Goal: Task Accomplishment & Management: Complete application form

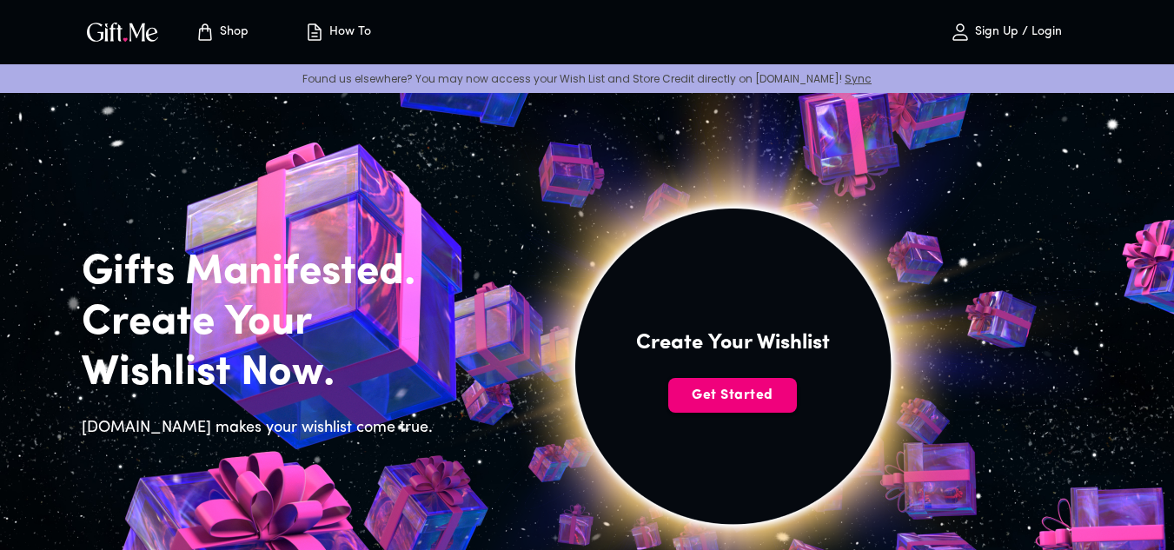
click at [708, 389] on span "Get Started" at bounding box center [732, 395] width 129 height 19
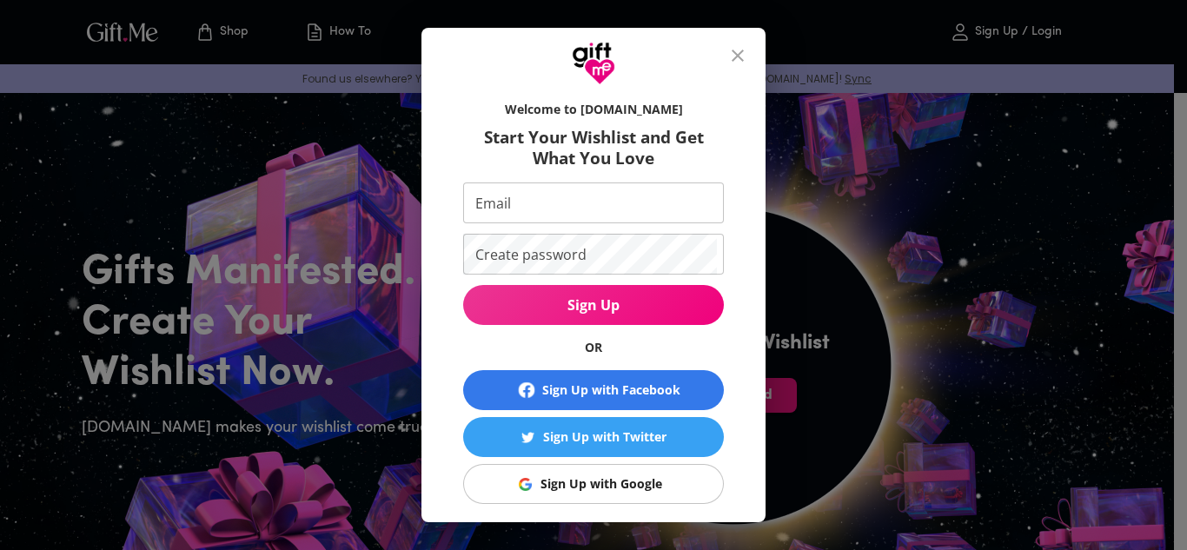
click at [629, 479] on div "Sign Up with Google" at bounding box center [602, 484] width 122 height 19
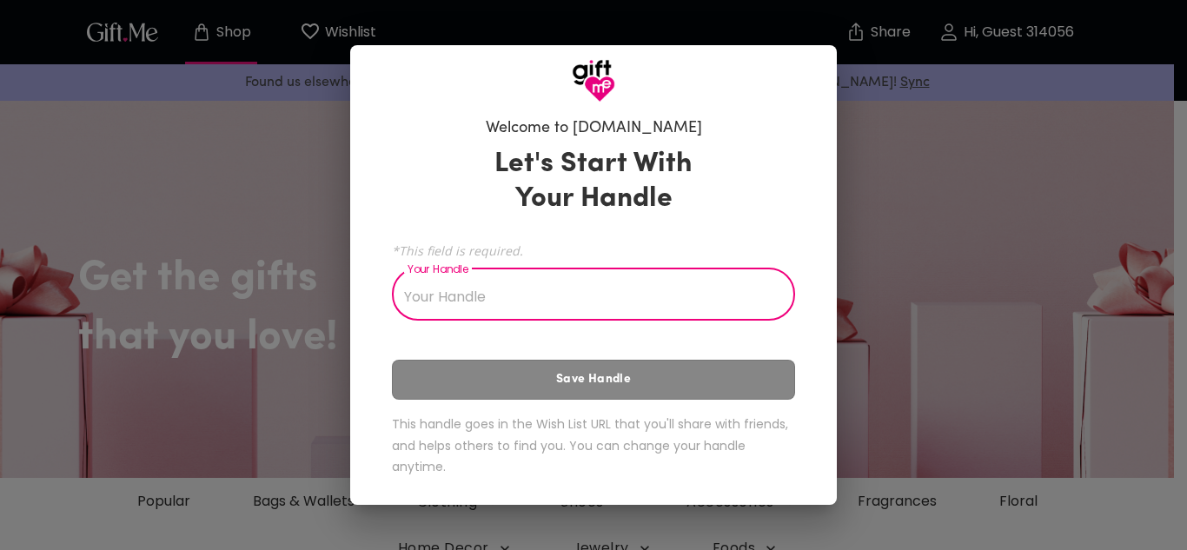
click at [518, 300] on input "Your Handle" at bounding box center [584, 296] width 384 height 49
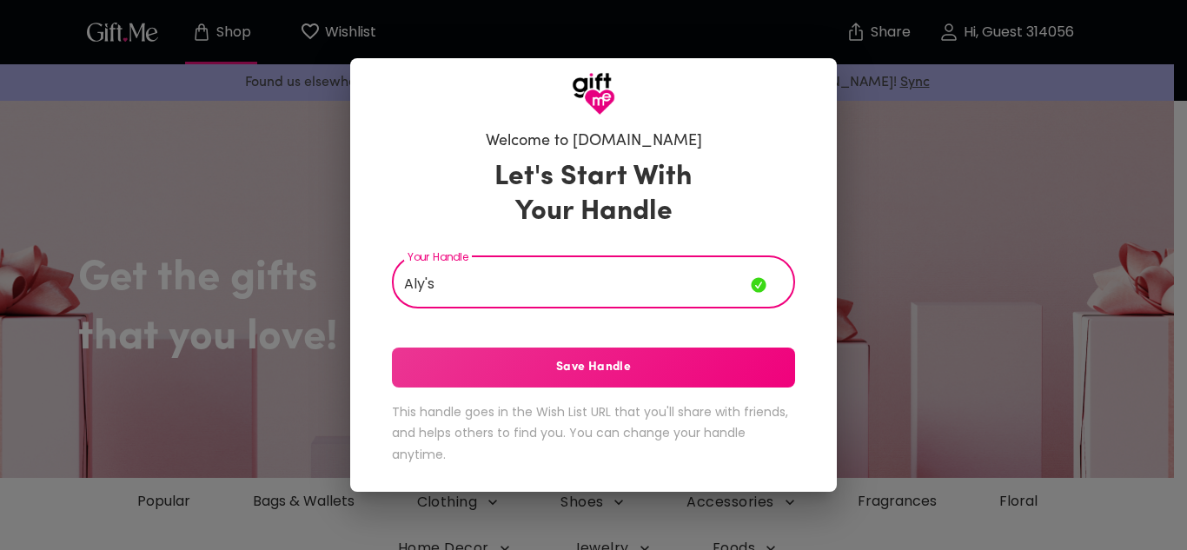
click at [601, 375] on span "Save Handle" at bounding box center [593, 367] width 403 height 19
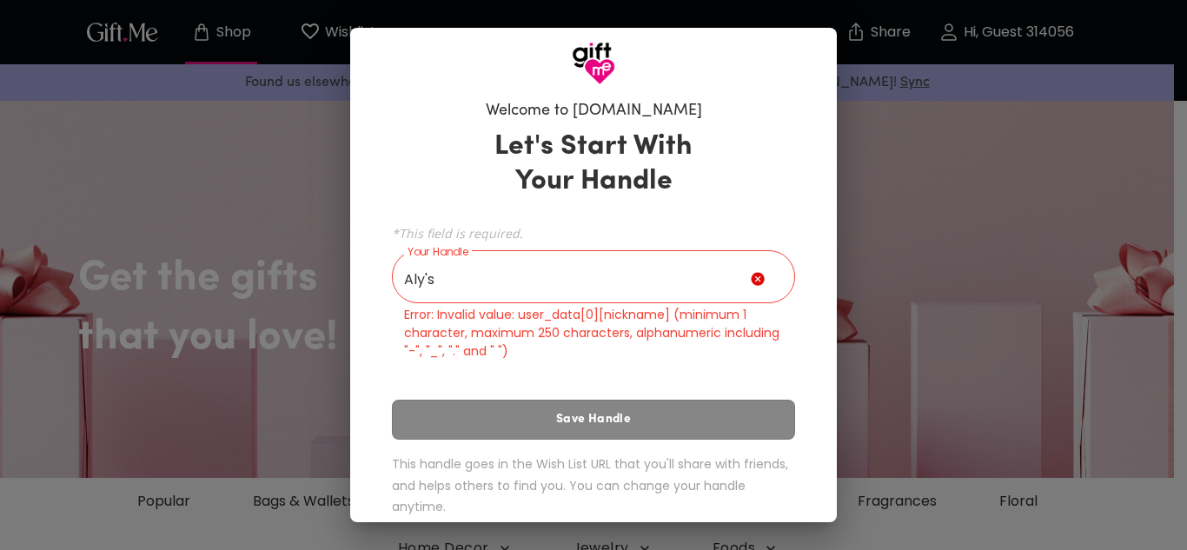
click at [439, 281] on input "Aly's" at bounding box center [571, 279] width 359 height 49
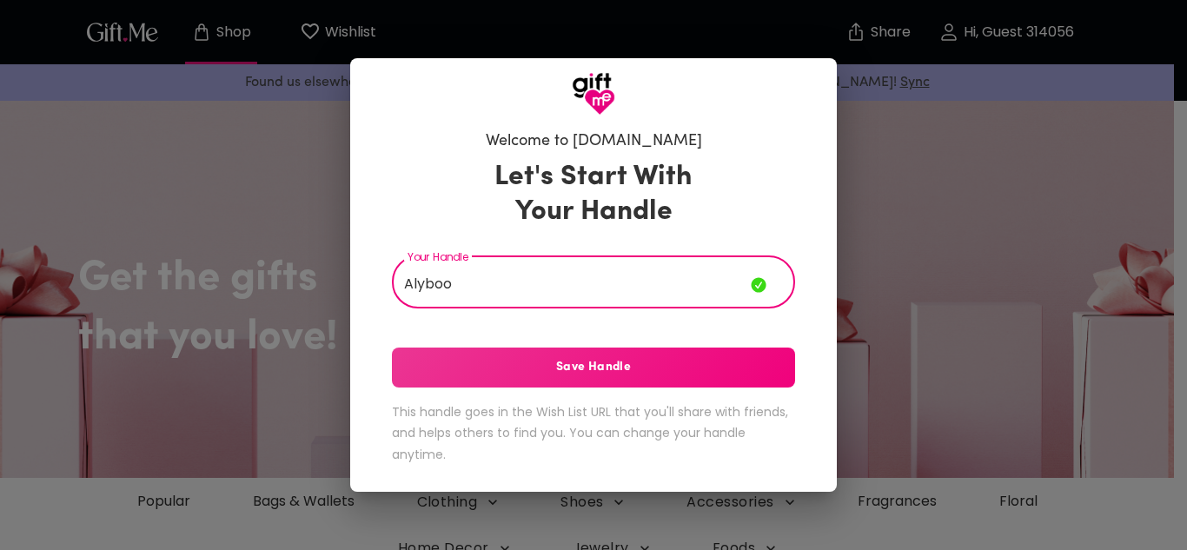
type input "Alyboo"
click at [528, 364] on span "Save Handle" at bounding box center [593, 367] width 403 height 19
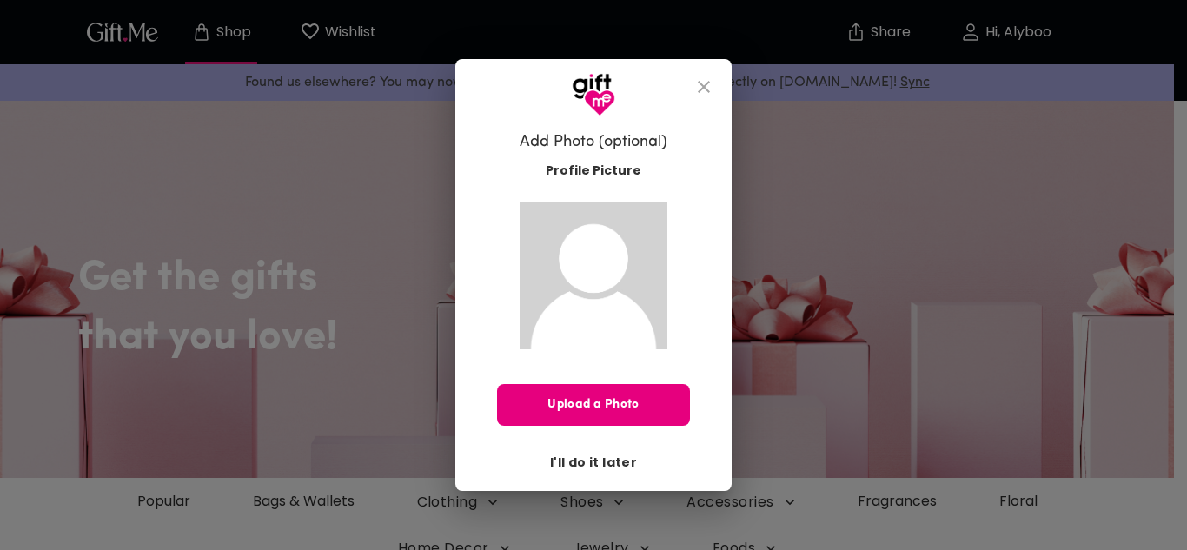
click at [608, 463] on span "I'll do it later" at bounding box center [593, 462] width 87 height 19
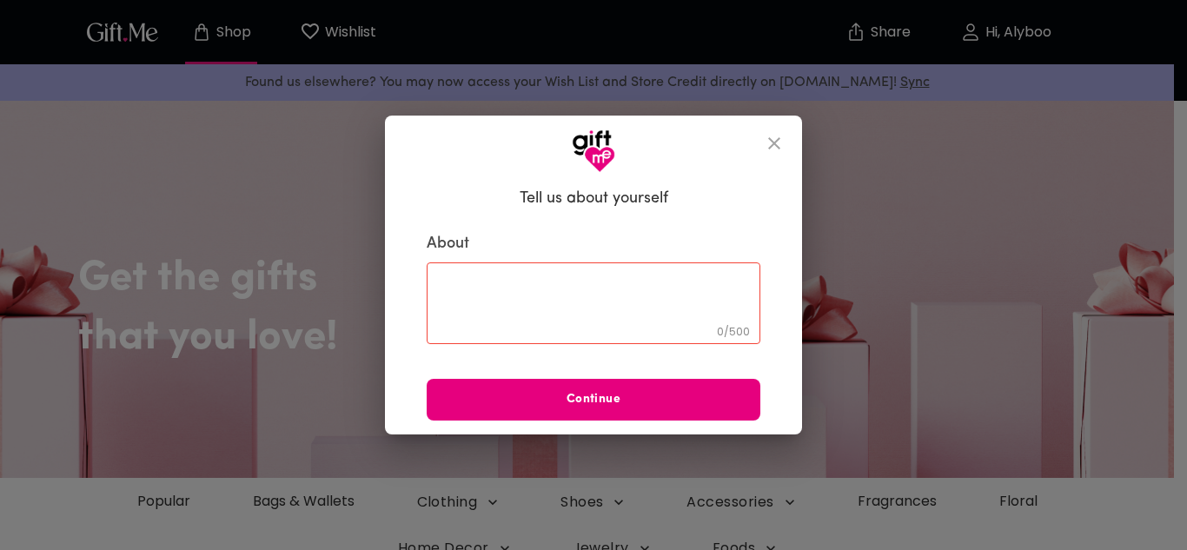
click at [593, 311] on textarea at bounding box center [593, 304] width 309 height 50
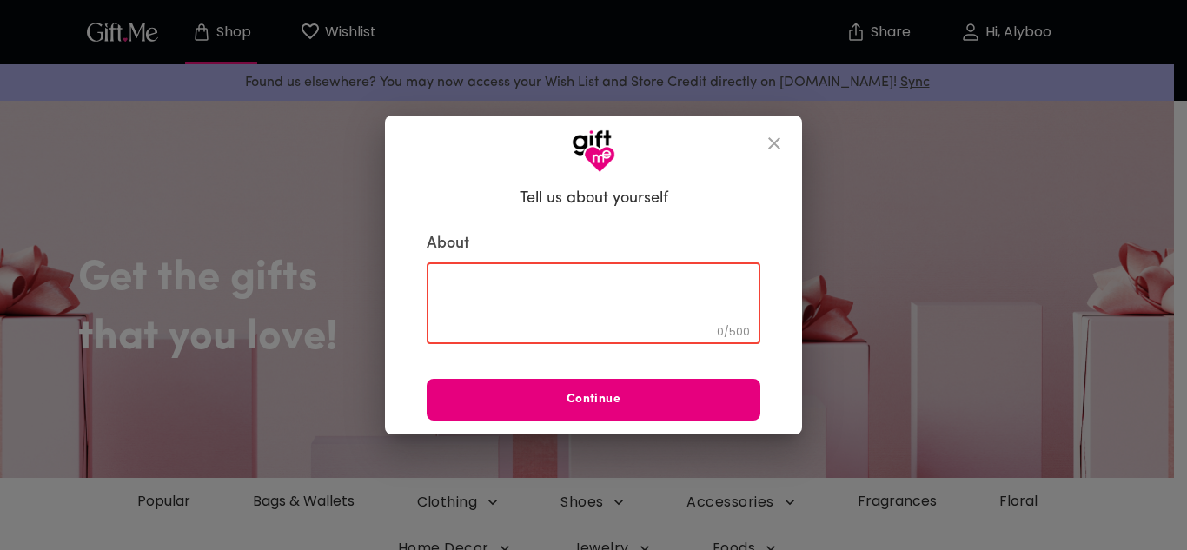
click at [531, 300] on textarea at bounding box center [593, 304] width 309 height 50
click at [529, 294] on textarea at bounding box center [593, 304] width 309 height 50
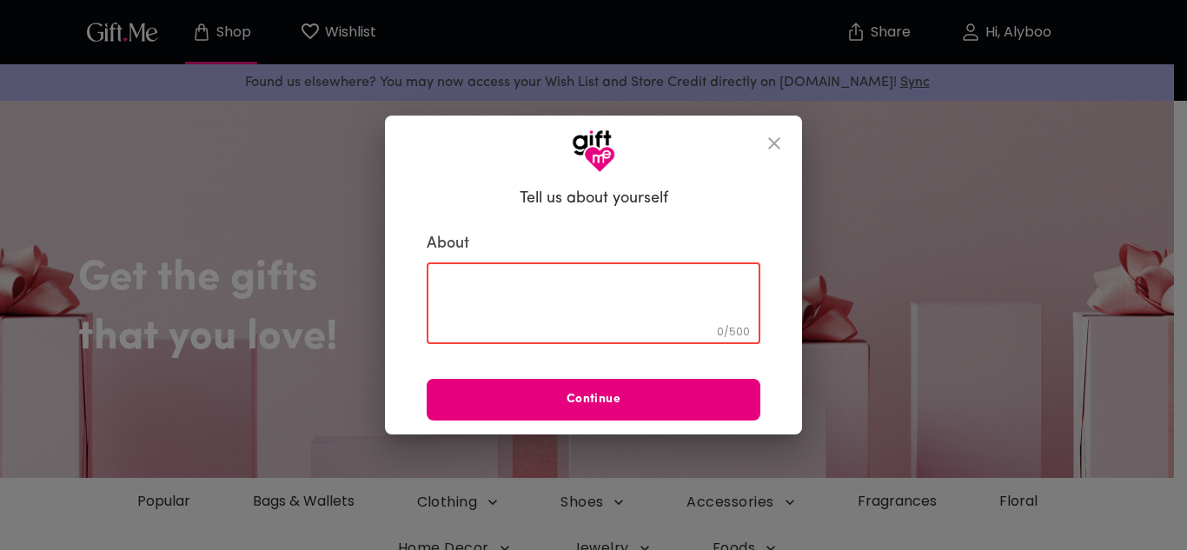
paste textarea "Hey love, I can't believe it's already been 11 months. It feels like time has f…"
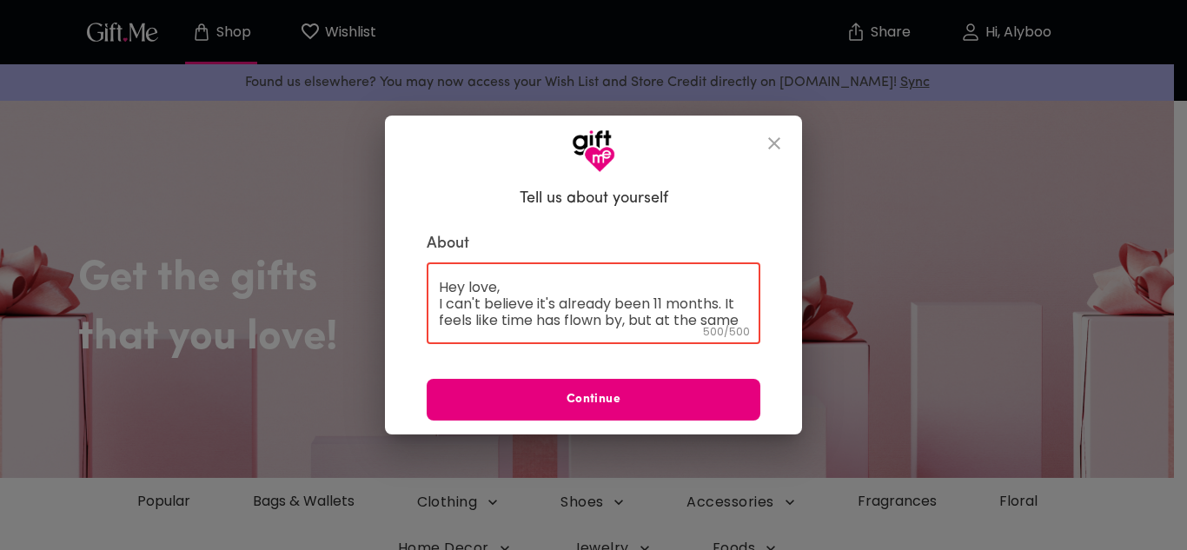
scroll to position [200, 0]
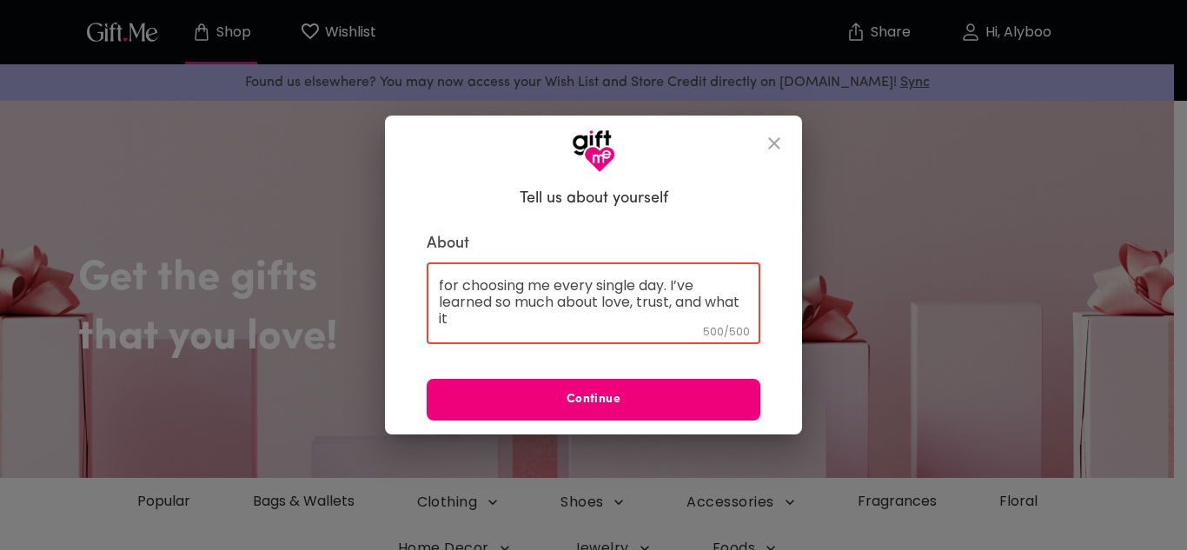
type textarea "Hey love, I can't believe it's already been 11 months. It feels like time has f…"
click at [608, 395] on span "Continue" at bounding box center [594, 399] width 334 height 19
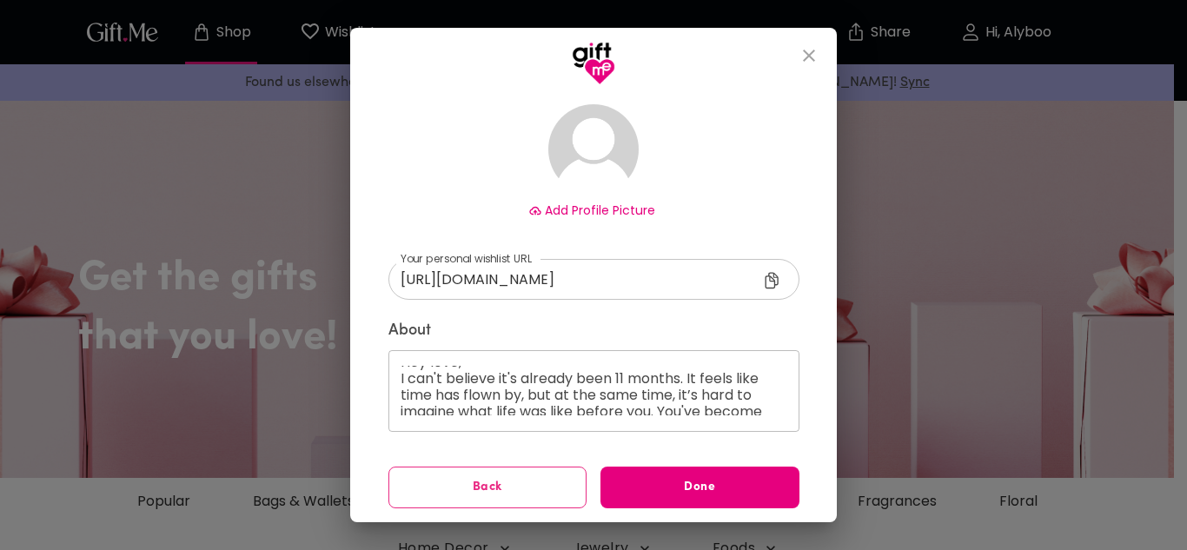
scroll to position [0, 0]
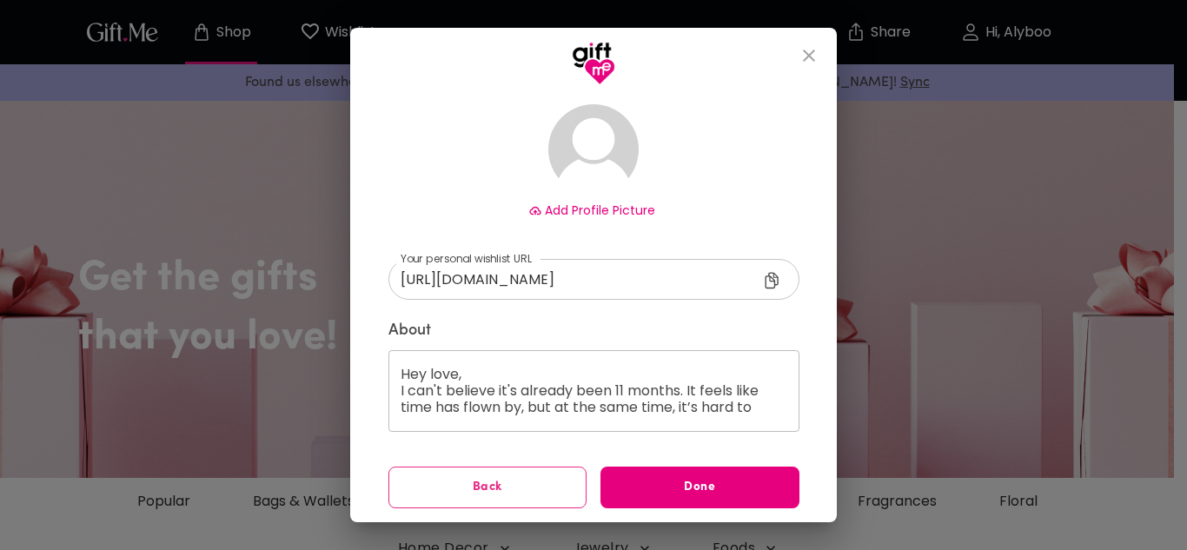
click at [378, 351] on div "Welcome to Gift.me You're all set! Add Profile Picture https://gift.me/alyboo ​…" at bounding box center [593, 246] width 431 height 526
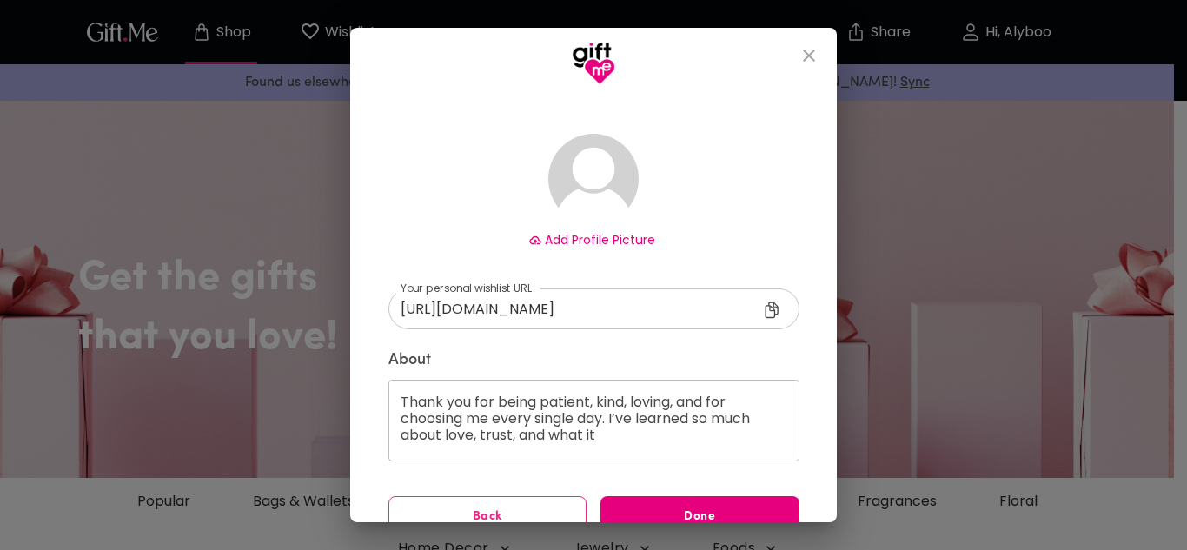
scroll to position [110, 0]
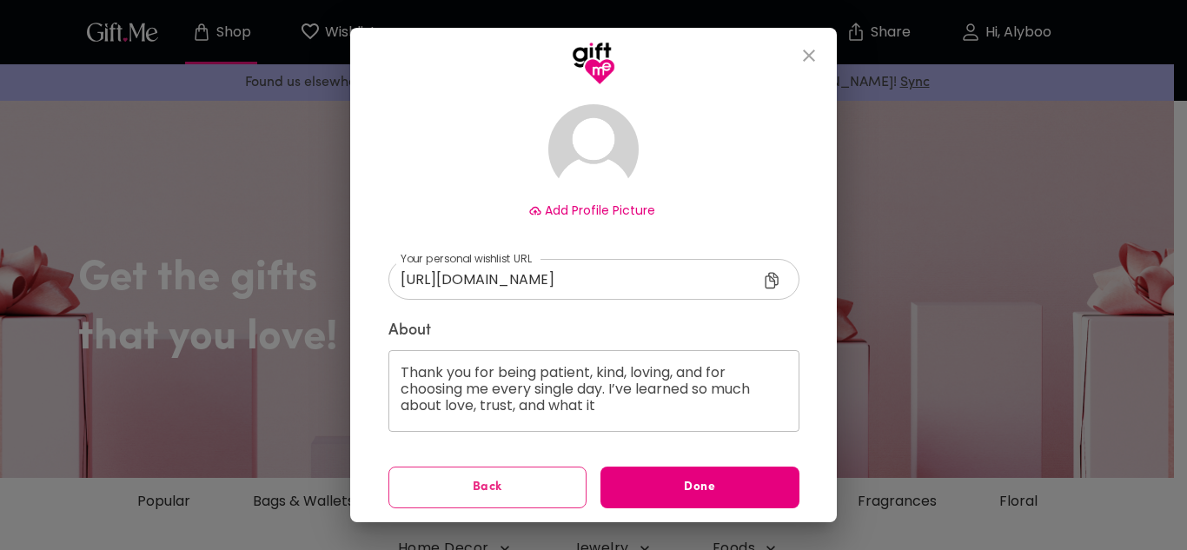
drag, startPoint x: 394, startPoint y: 475, endPoint x: 589, endPoint y: 554, distance: 211.0
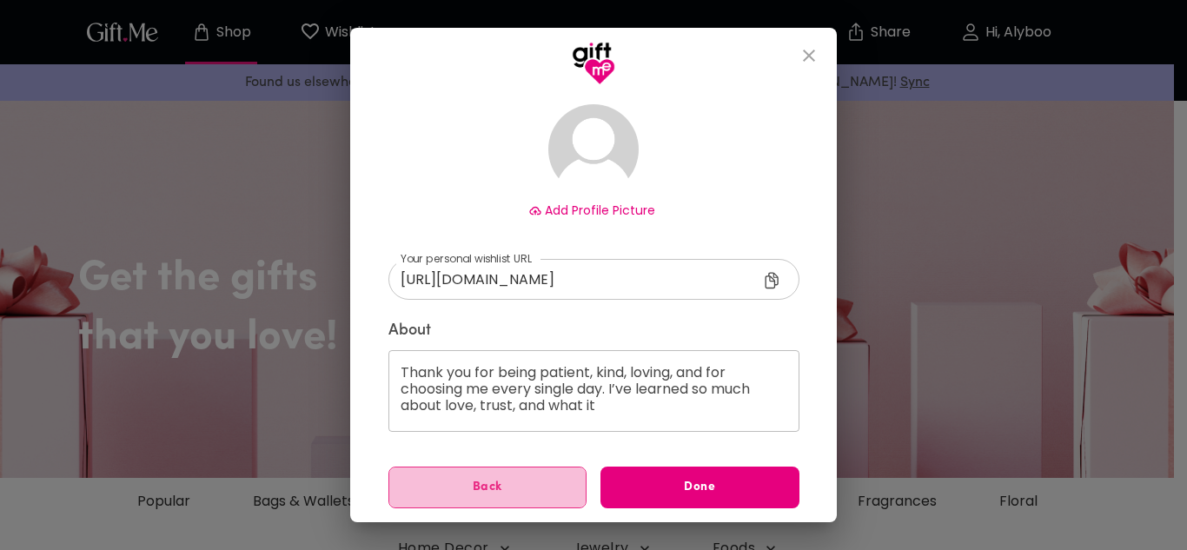
click at [527, 479] on span "Back" at bounding box center [487, 487] width 197 height 19
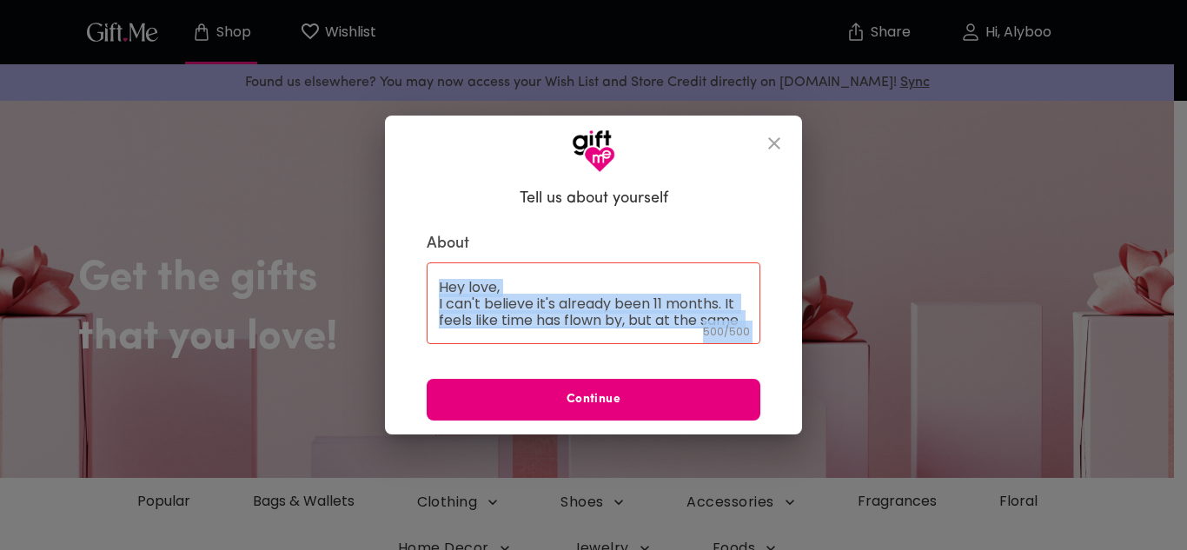
drag, startPoint x: 438, startPoint y: 290, endPoint x: 721, endPoint y: 378, distance: 296.7
click at [721, 378] on div "About Hey love, I can't believe it's already been 11 months. It feels like time…" at bounding box center [594, 327] width 334 height 187
click at [714, 322] on p "500 / 500" at bounding box center [726, 332] width 47 height 23
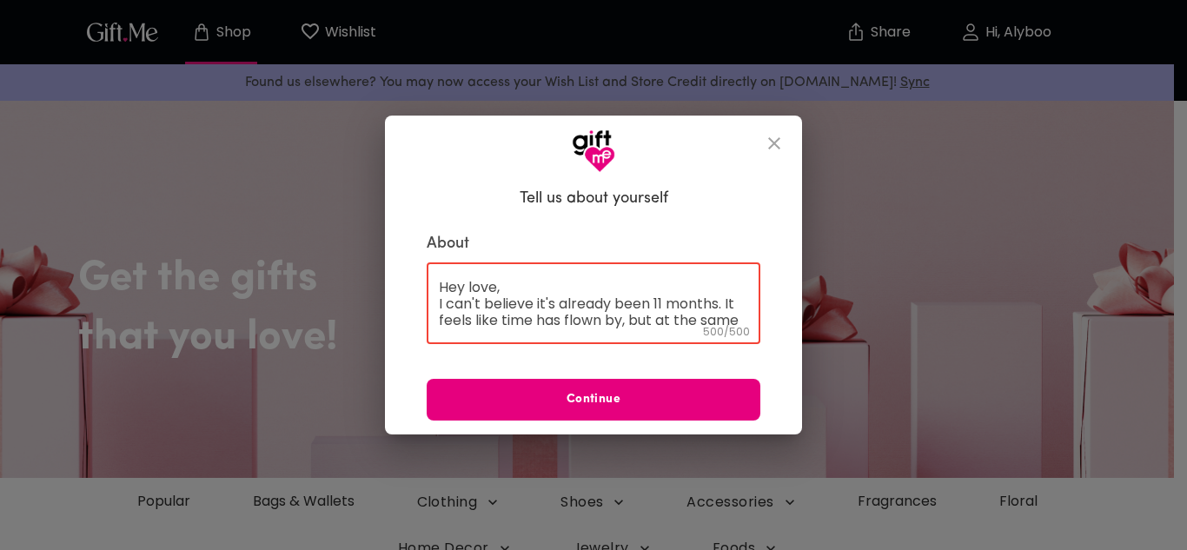
drag, startPoint x: 666, startPoint y: 314, endPoint x: 439, endPoint y: 243, distance: 237.8
click at [439, 243] on div "About Hey love, I can't believe it's already been 11 months. It feels like time…" at bounding box center [594, 327] width 334 height 187
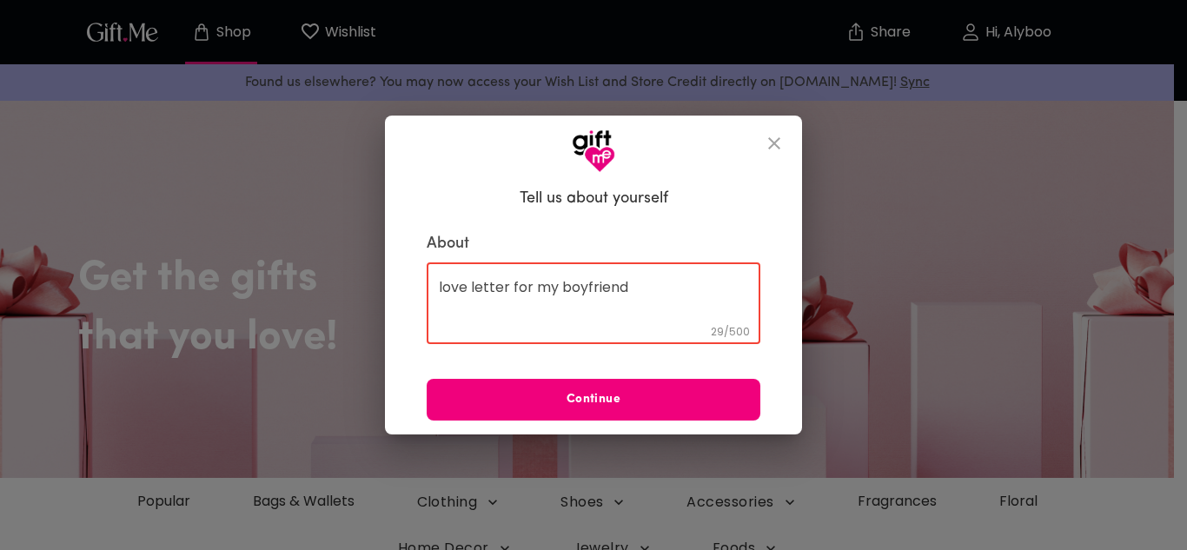
type textarea "love letter for my boyfriend"
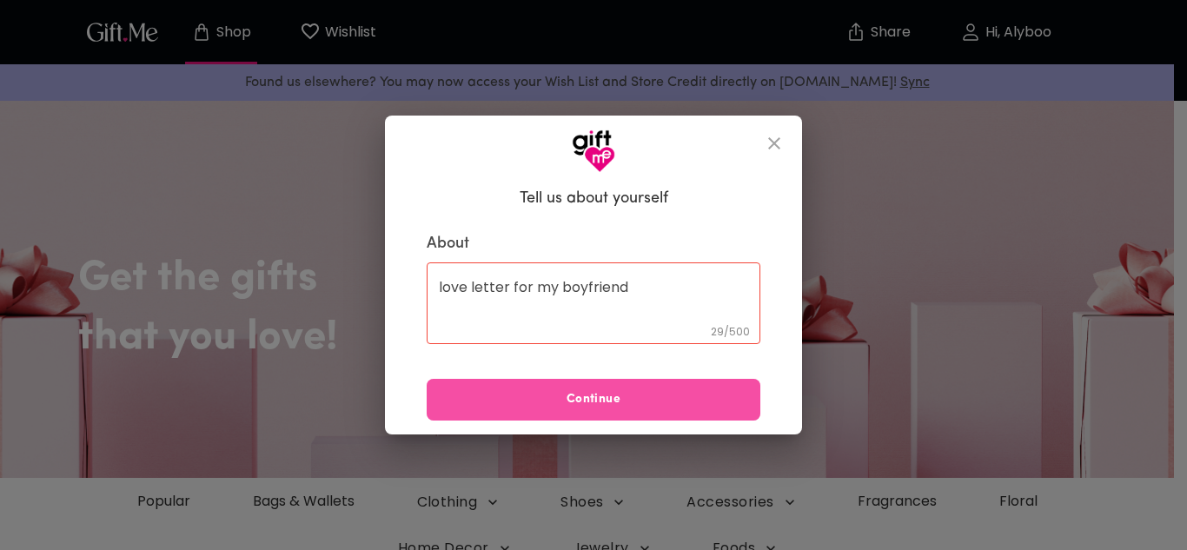
click at [534, 405] on span "Continue" at bounding box center [594, 399] width 334 height 19
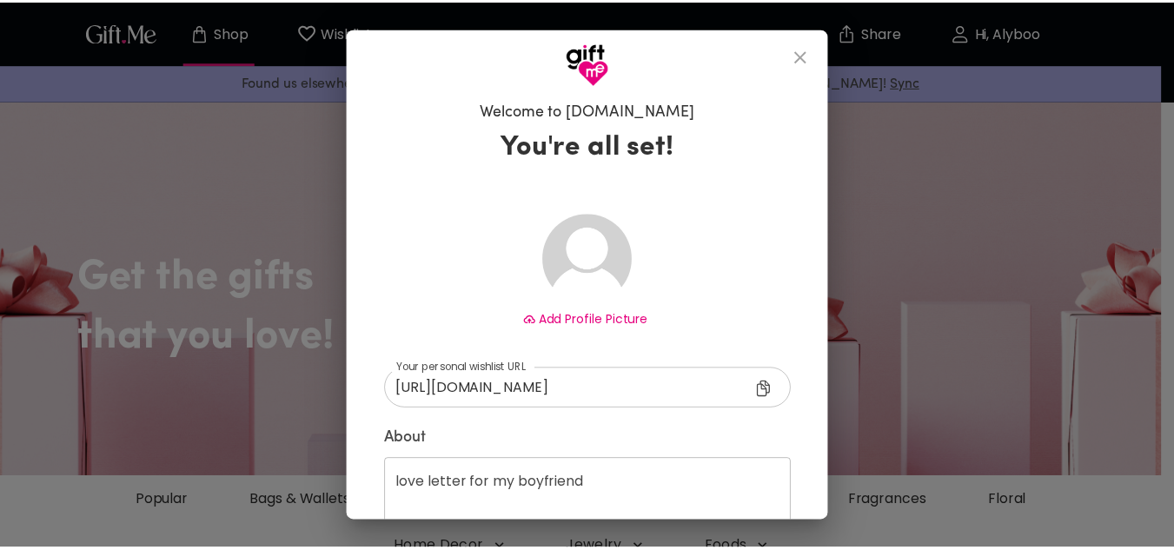
scroll to position [110, 0]
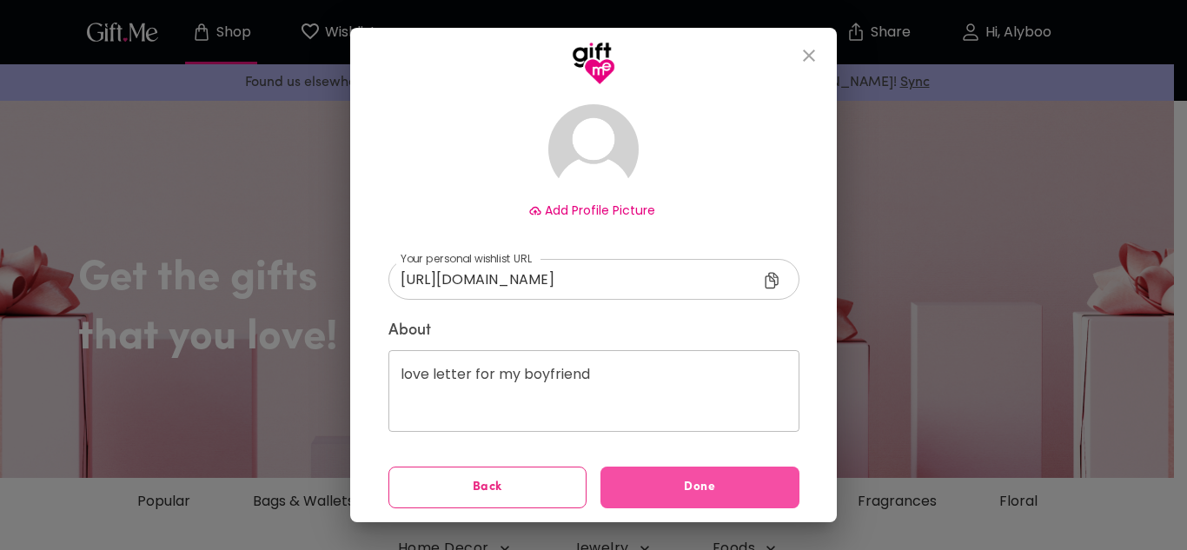
click at [625, 482] on span "Done" at bounding box center [700, 487] width 199 height 19
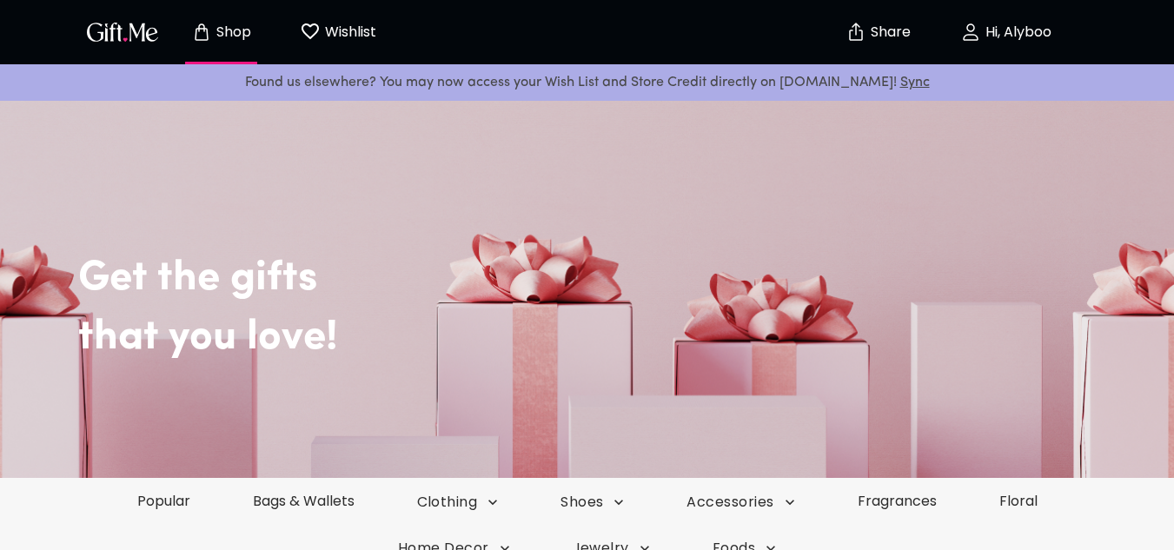
click at [143, 30] on img "button" at bounding box center [122, 31] width 78 height 25
